Goal: Navigation & Orientation: Find specific page/section

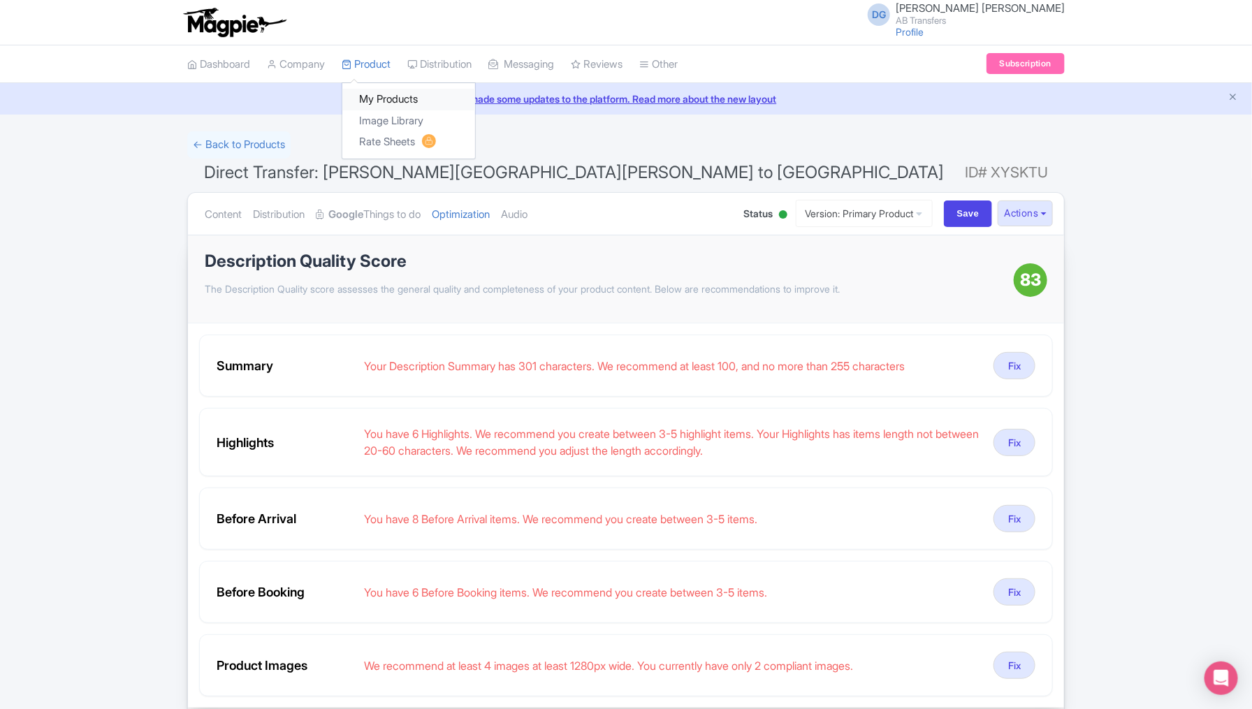
click at [390, 95] on link "My Products" at bounding box center [408, 100] width 133 height 22
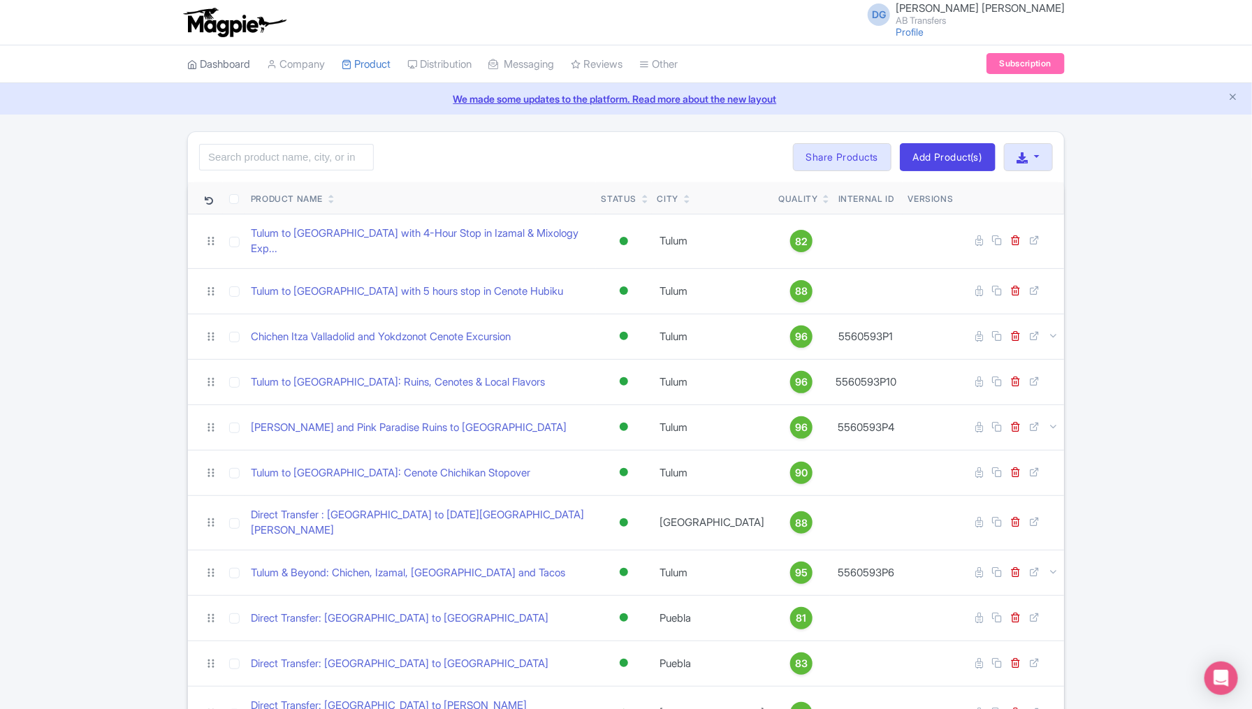
click at [218, 65] on link "Dashboard" at bounding box center [218, 64] width 63 height 38
